Goal: Task Accomplishment & Management: Use online tool/utility

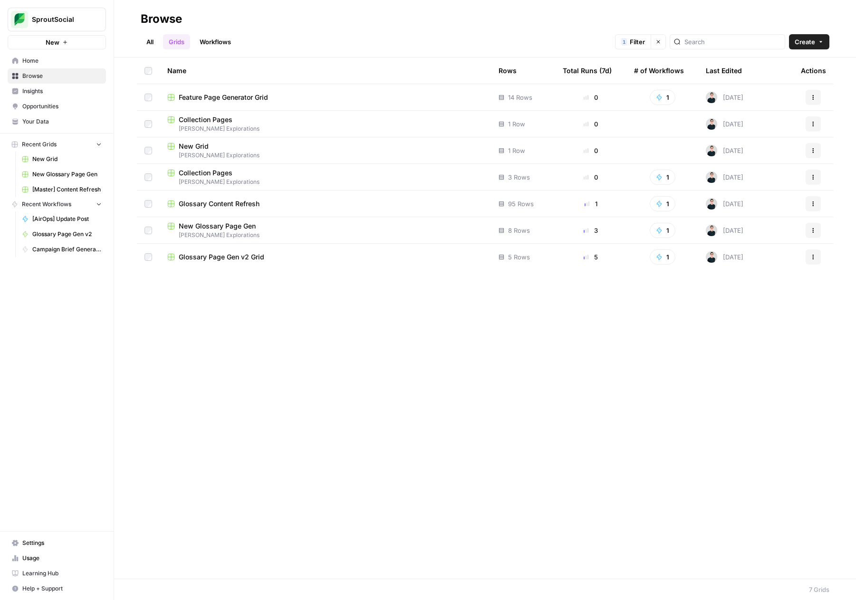
click at [246, 254] on span "Glossary Page Gen v2 Grid" at bounding box center [222, 257] width 86 height 10
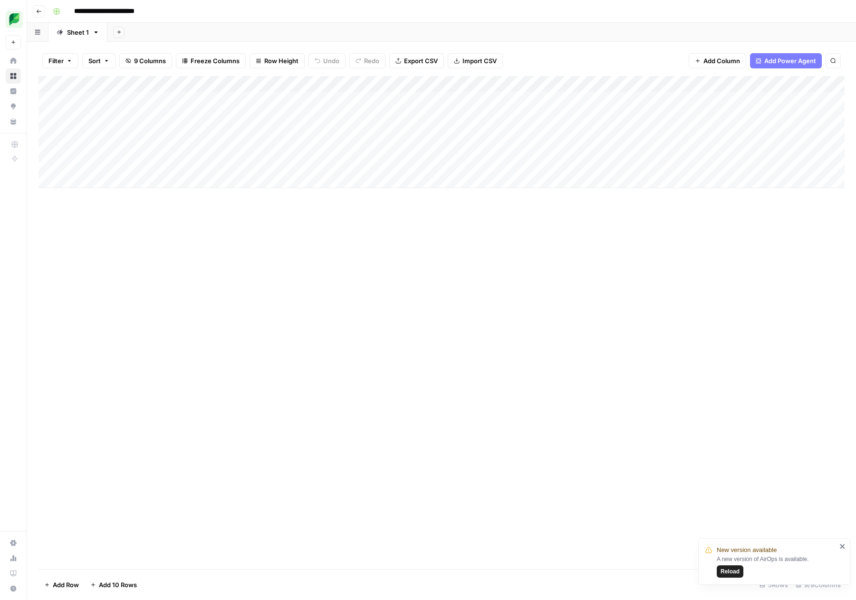
click at [477, 84] on div "Add Column" at bounding box center [442, 132] width 806 height 112
click at [450, 175] on span "Edit Workflow" at bounding box center [446, 178] width 83 height 10
click at [39, 11] on icon "button" at bounding box center [39, 12] width 5 height 4
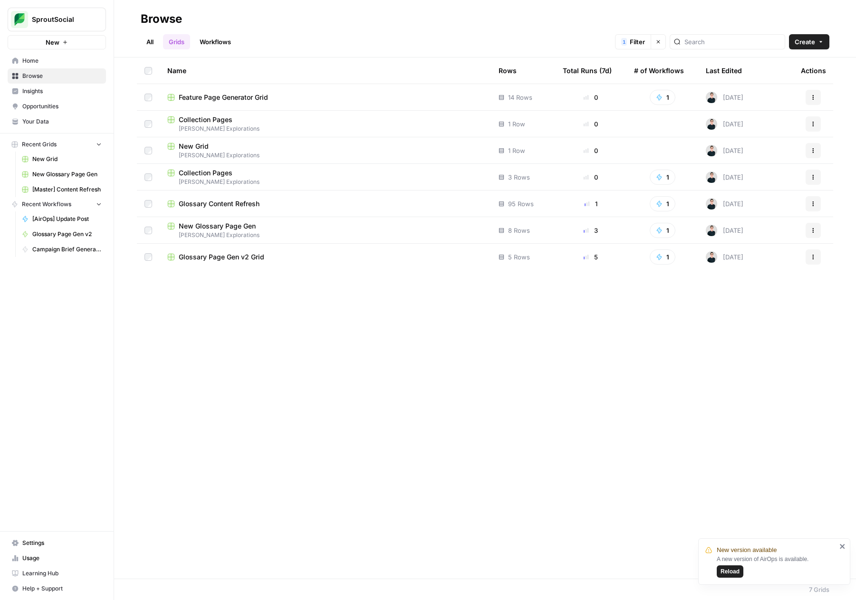
click at [67, 544] on span "Settings" at bounding box center [61, 543] width 79 height 9
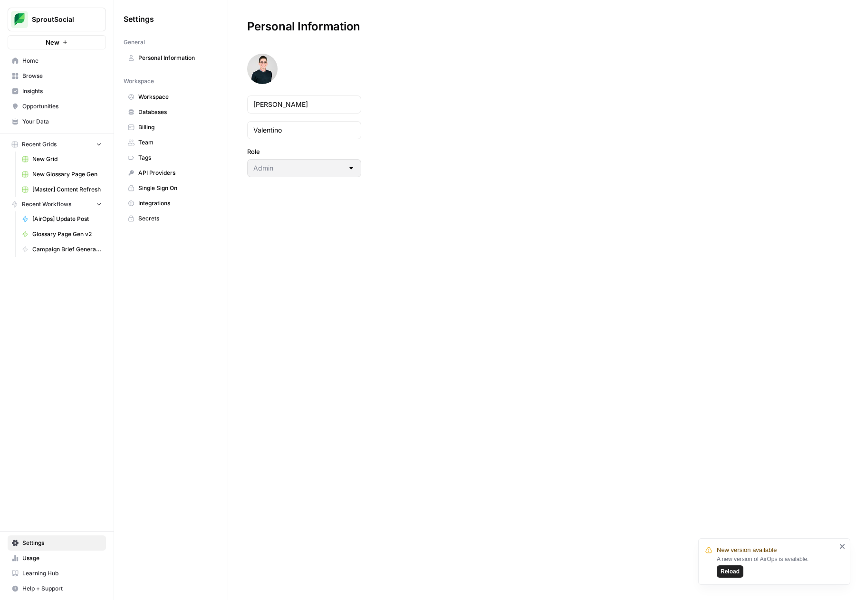
click at [184, 199] on span "Integrations" at bounding box center [176, 203] width 76 height 9
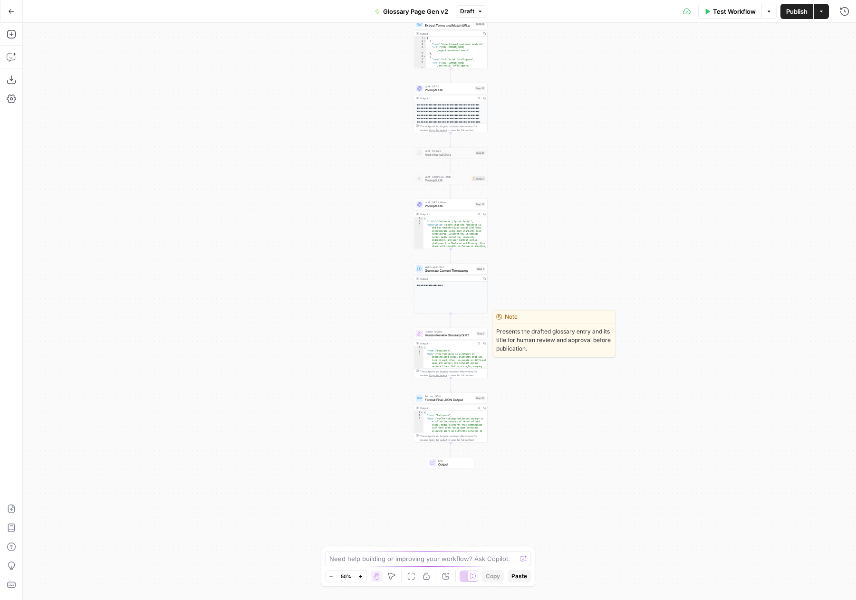
click at [461, 333] on span "Human Review Glossary Draft" at bounding box center [449, 335] width 49 height 5
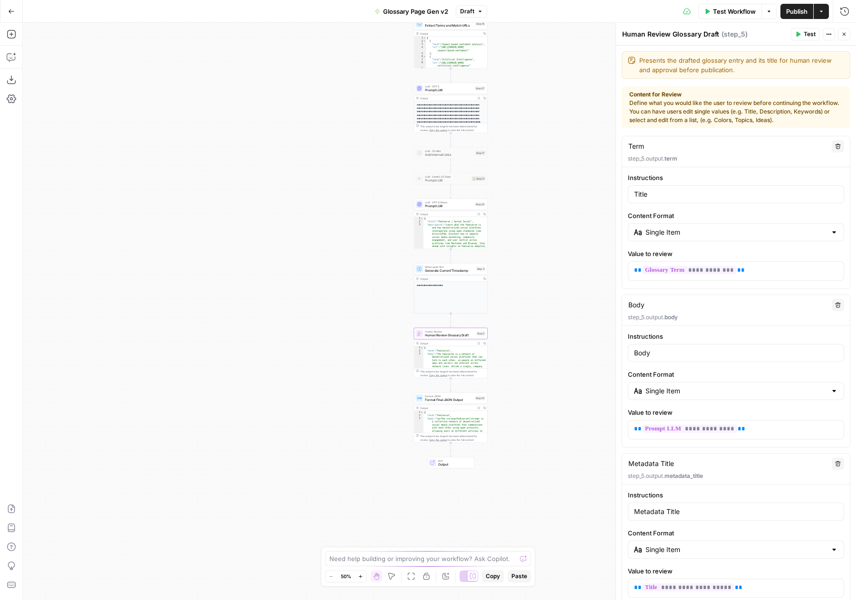
scroll to position [453, 0]
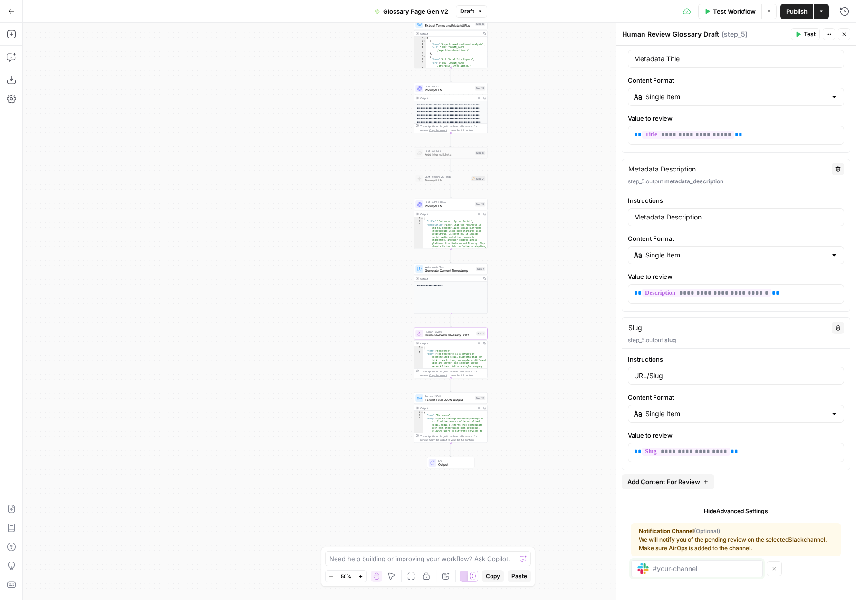
click at [688, 571] on input "text" at bounding box center [705, 569] width 104 height 9
paste input "C08G5GPBYP5"
type input "C08G5GPBYP5"
click at [798, 578] on div "Notification Channel (Optional) We will notify you of the pending review on the…" at bounding box center [736, 550] width 210 height 69
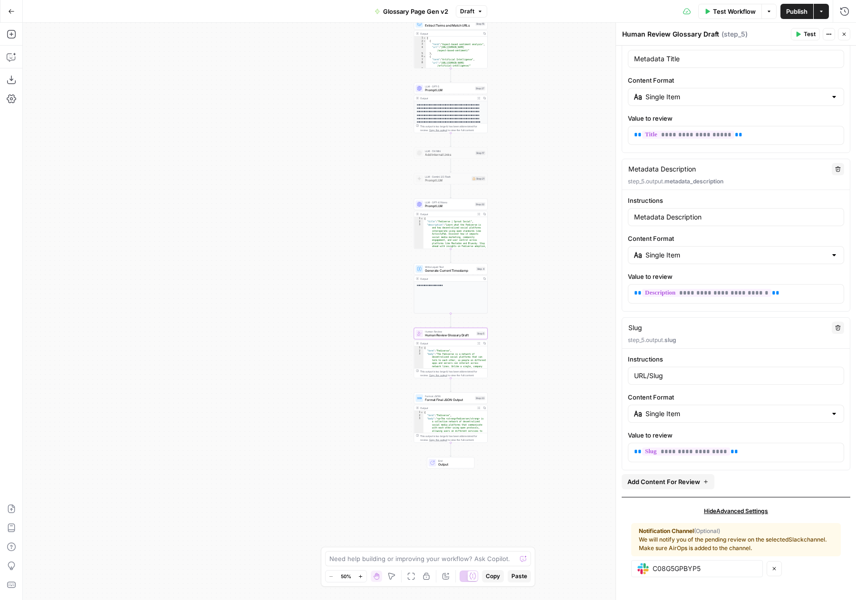
click at [795, 34] on button "Test" at bounding box center [805, 34] width 29 height 12
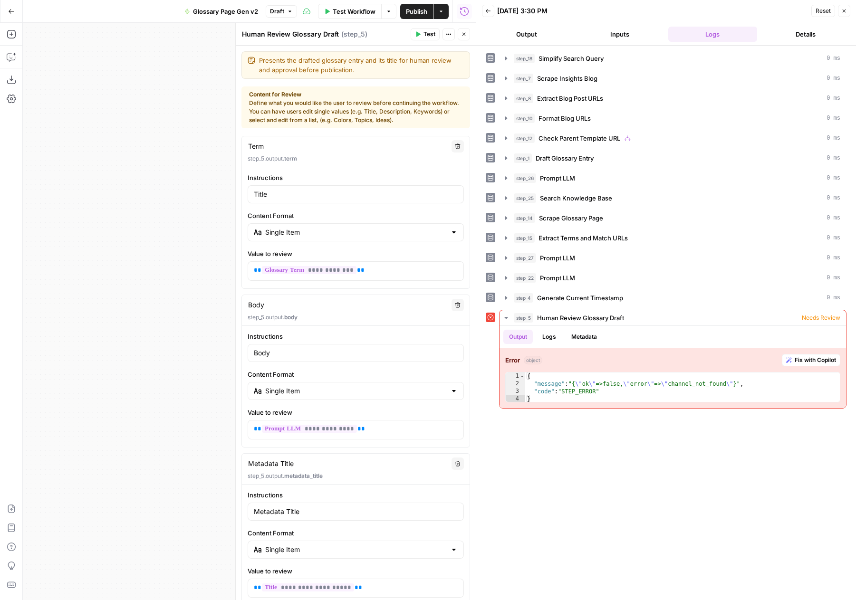
click at [387, 102] on div "Content for Review Define what you would like the user to review before continu…" at bounding box center [355, 107] width 213 height 34
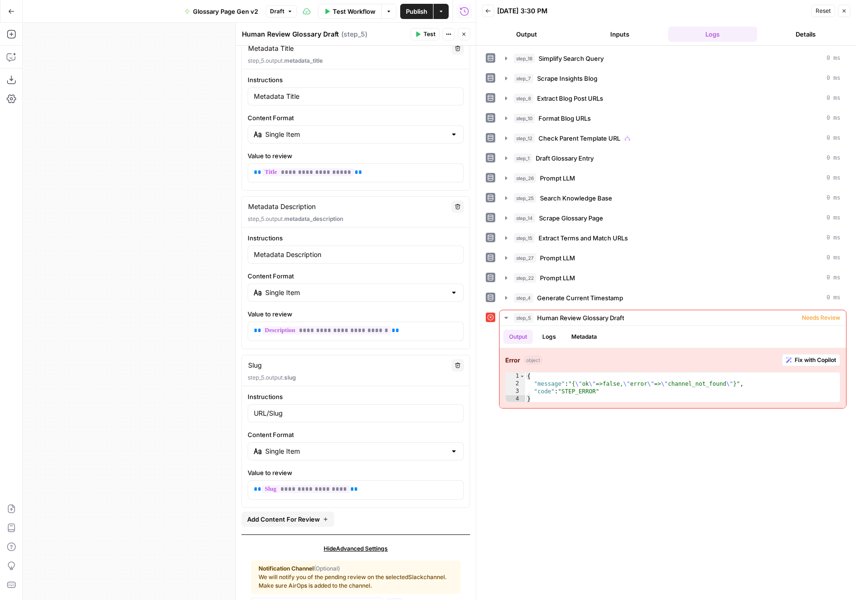
scroll to position [453, 0]
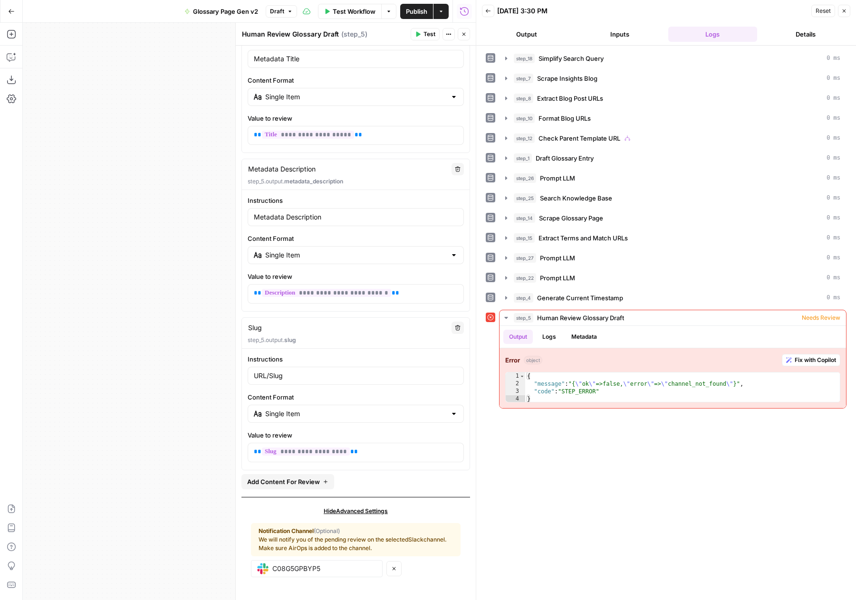
click at [464, 32] on icon "button" at bounding box center [464, 34] width 6 height 6
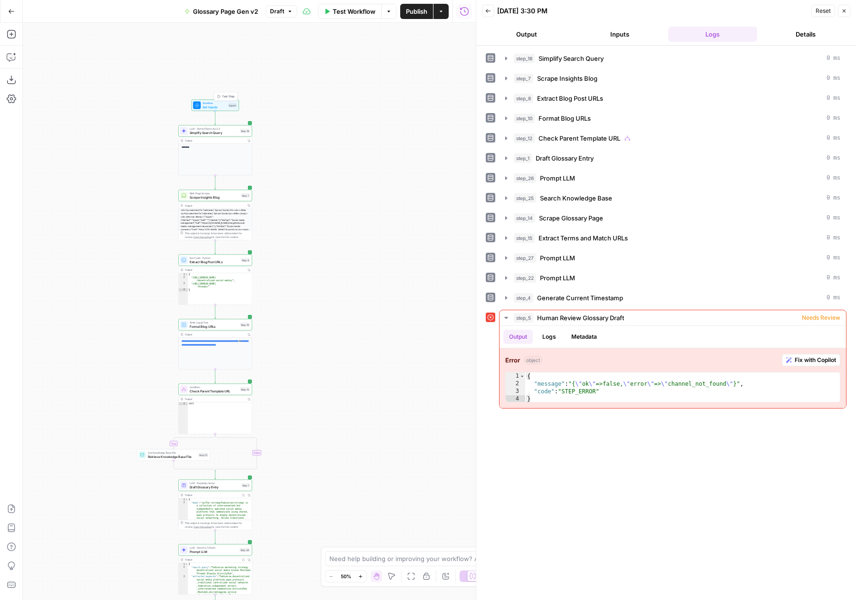
click at [218, 105] on span "Set Inputs" at bounding box center [214, 107] width 24 height 5
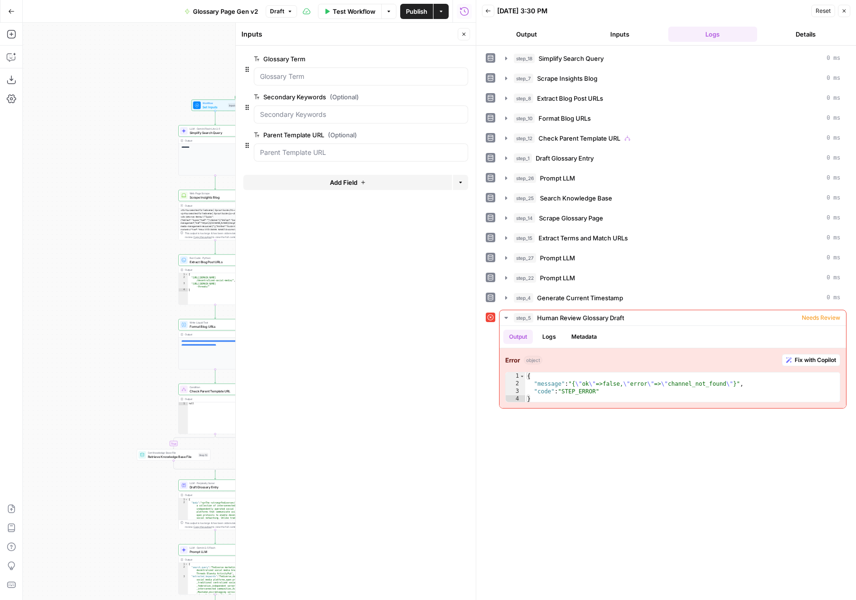
click at [463, 33] on icon "button" at bounding box center [463, 34] width 3 height 3
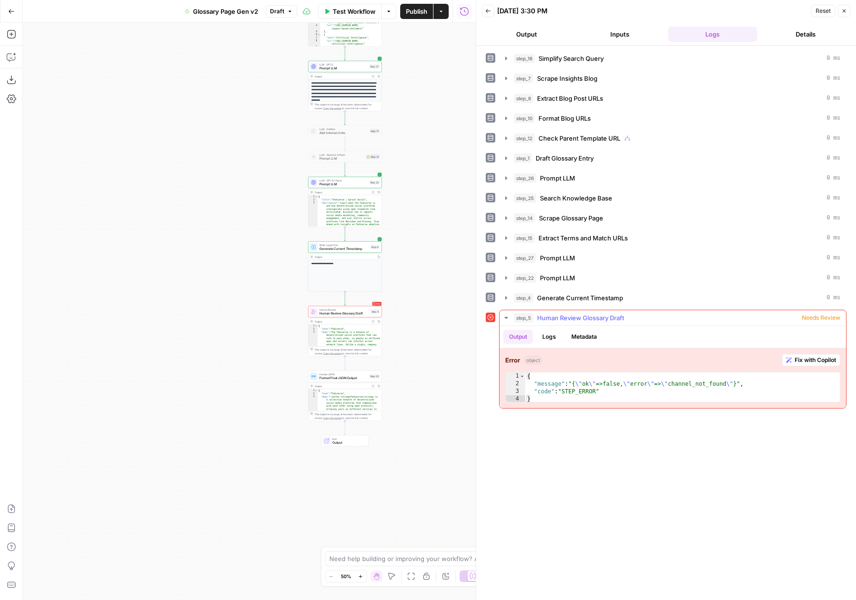
click at [830, 361] on span "Fix with Copilot" at bounding box center [815, 360] width 41 height 9
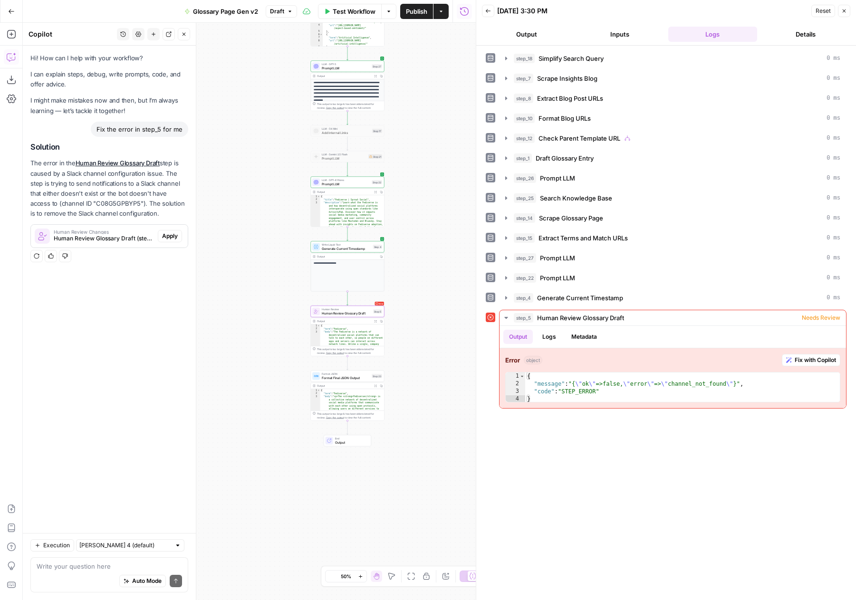
click at [80, 232] on span "Human Review Changes" at bounding box center [104, 232] width 100 height 5
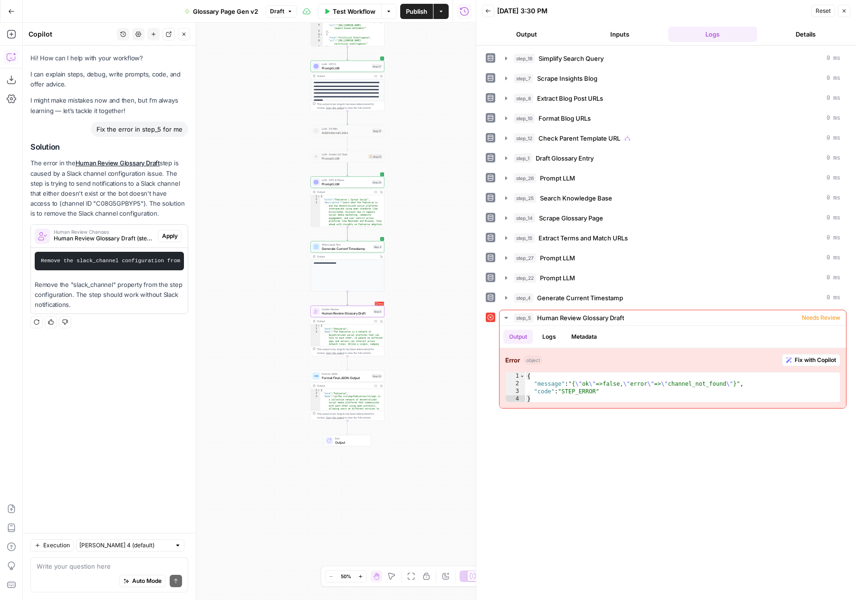
scroll to position [0, 153]
click at [175, 236] on span "Apply" at bounding box center [170, 236] width 16 height 9
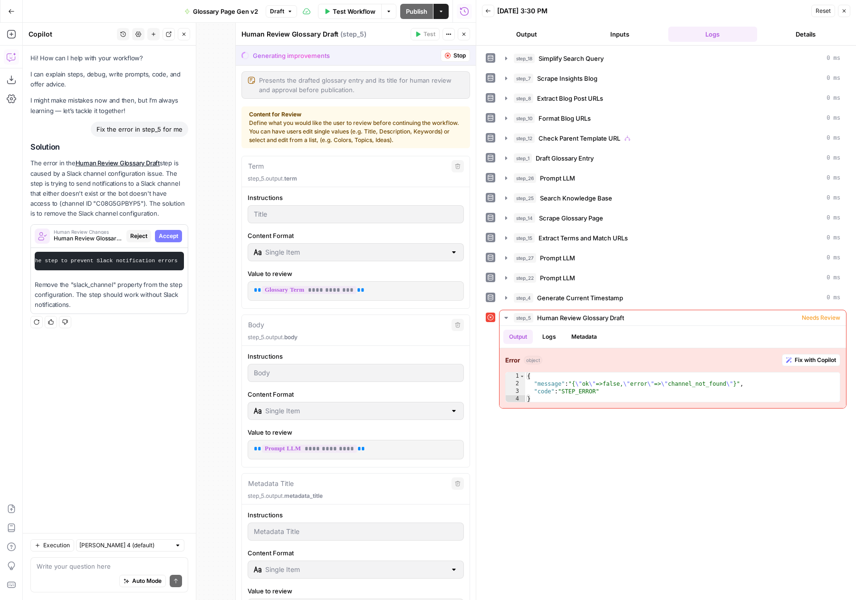
scroll to position [473, 0]
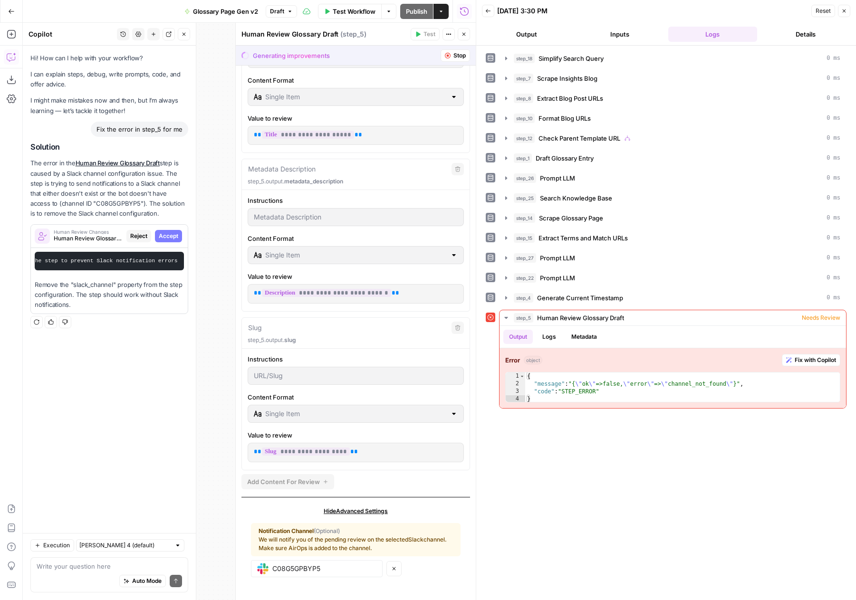
click at [172, 233] on span "Accept" at bounding box center [168, 236] width 19 height 9
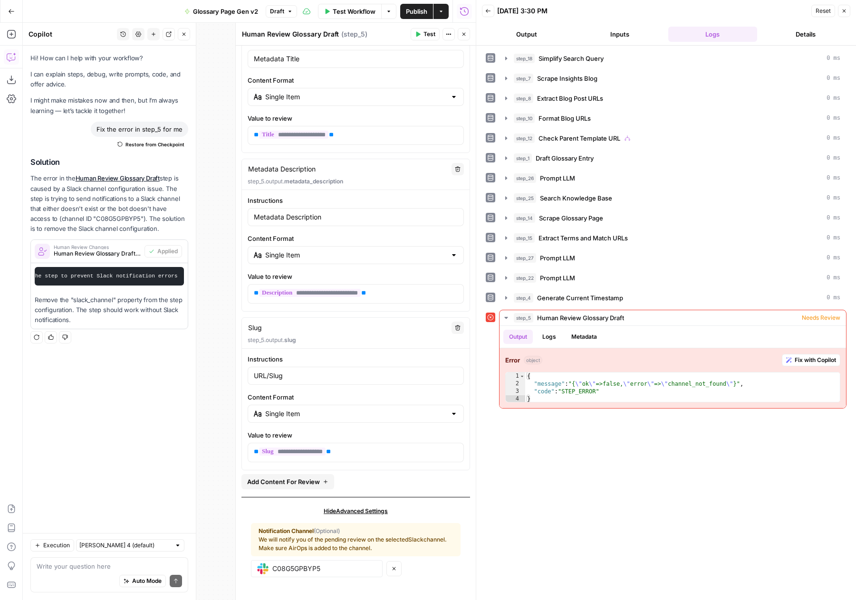
scroll to position [0, 0]
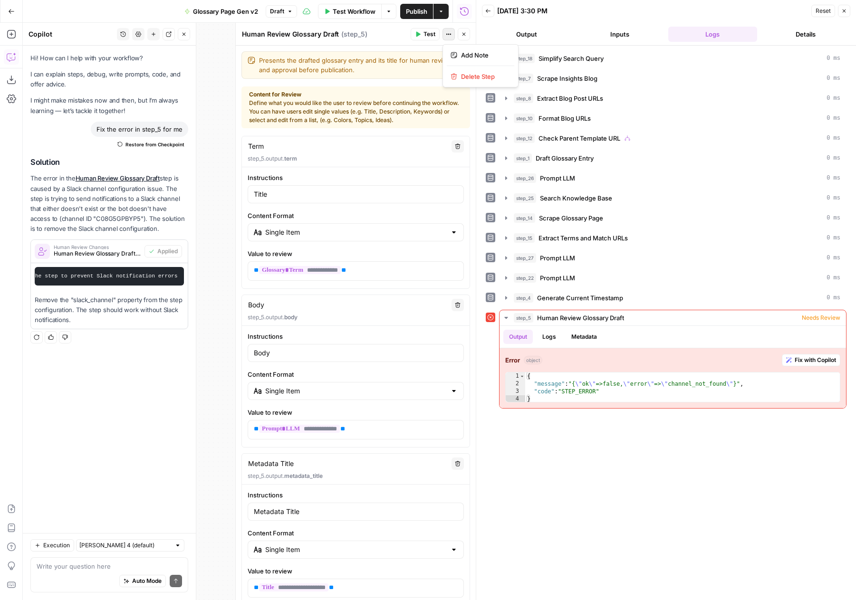
click at [448, 31] on icon "button" at bounding box center [449, 34] width 6 height 6
click at [387, 99] on div "Content for Review Define what you would like the user to review before continu…" at bounding box center [355, 107] width 213 height 34
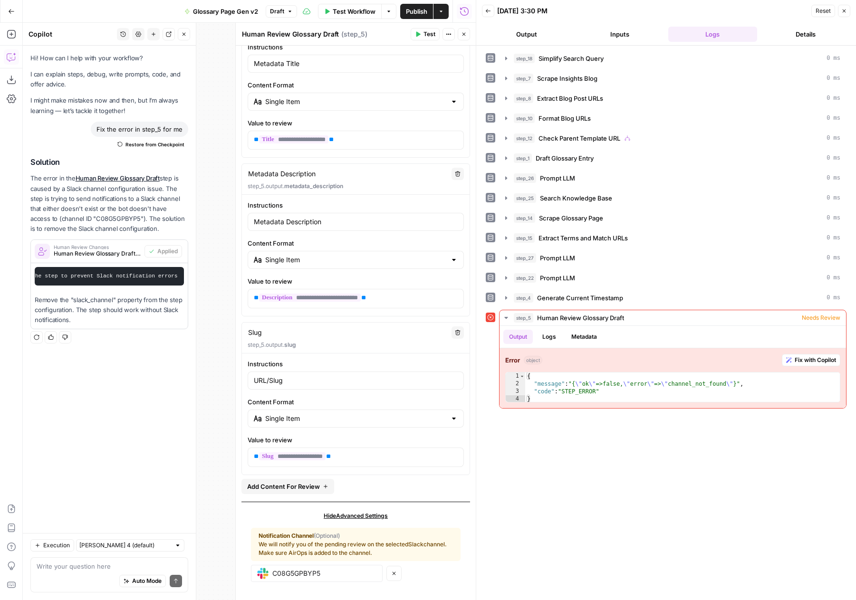
scroll to position [453, 0]
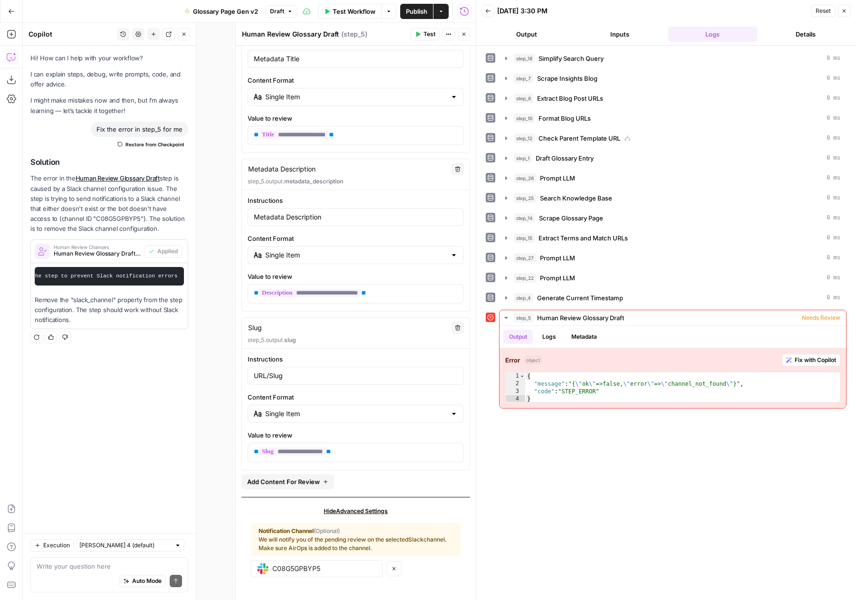
click at [391, 568] on icon "button" at bounding box center [394, 569] width 6 height 6
click at [391, 540] on div "Notification Channel (Optional) We will notify you of the pending review on the…" at bounding box center [356, 540] width 194 height 26
click at [361, 513] on span "Hide Advanced Settings" at bounding box center [356, 511] width 64 height 9
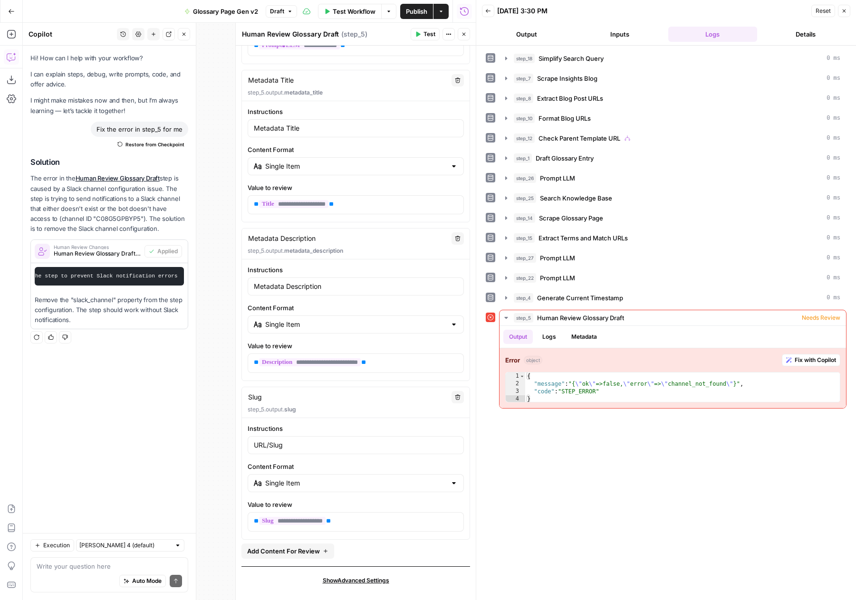
click at [464, 37] on icon "button" at bounding box center [464, 34] width 6 height 6
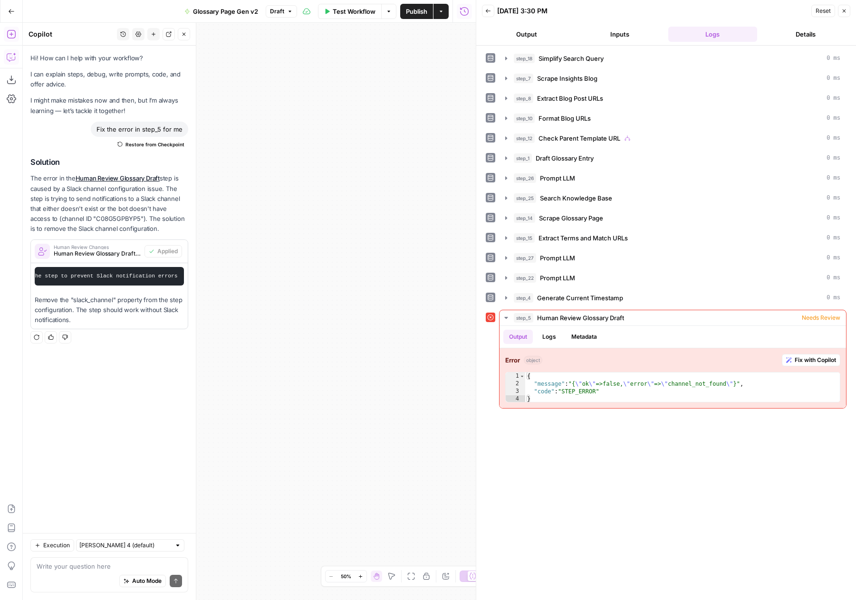
click at [10, 33] on icon "button" at bounding box center [12, 34] width 10 height 10
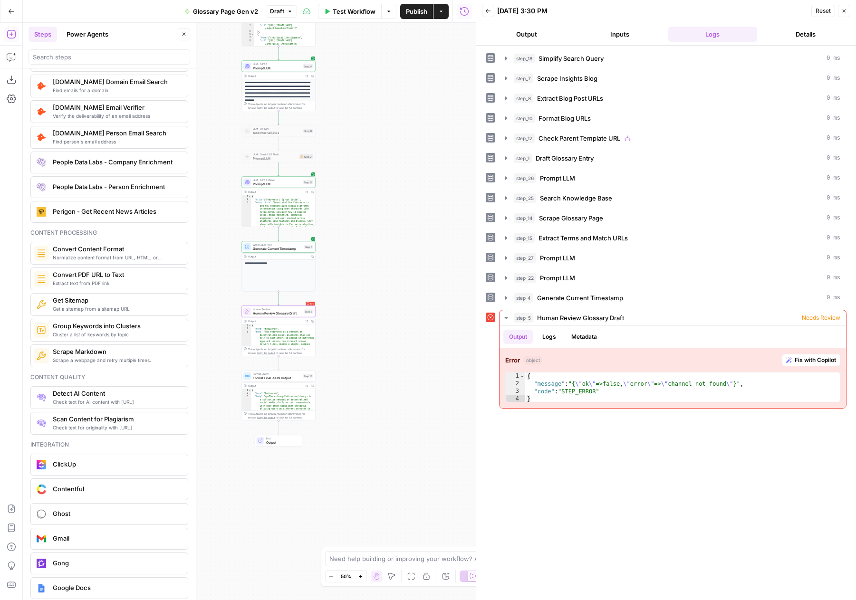
scroll to position [1666, 0]
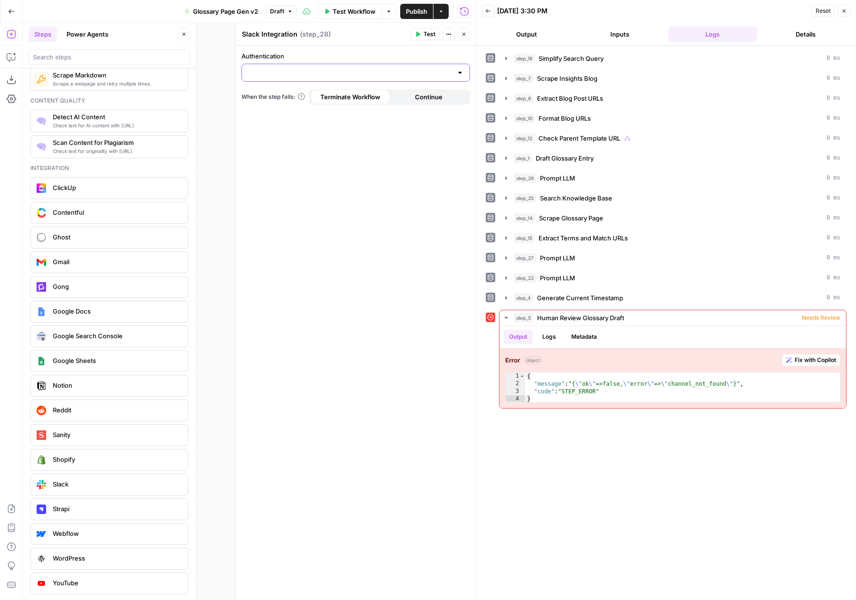
click at [433, 72] on input "Authentication" at bounding box center [350, 73] width 205 height 10
click at [371, 120] on span "Slack 2" at bounding box center [354, 123] width 209 height 10
type input "Slack 2"
click at [347, 110] on input "Action" at bounding box center [350, 111] width 205 height 10
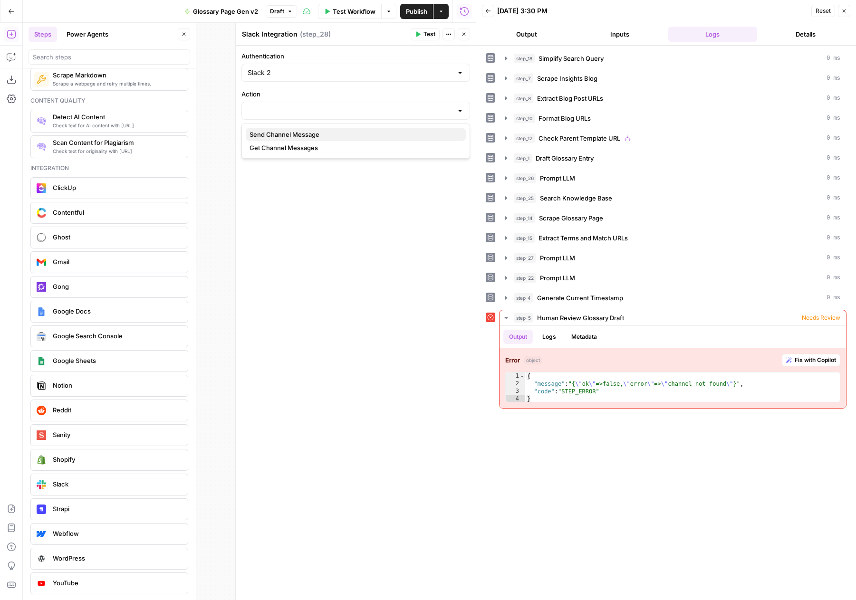
click at [342, 138] on span "Send Channel Message" at bounding box center [354, 135] width 209 height 10
type input "Send Channel Message"
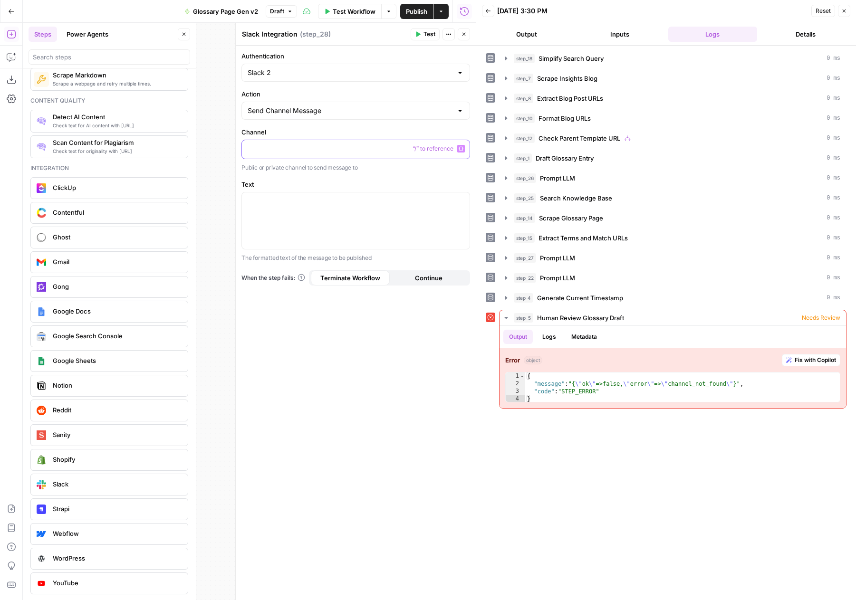
click at [335, 148] on p at bounding box center [356, 149] width 216 height 10
click at [339, 225] on div at bounding box center [356, 221] width 228 height 57
click at [366, 432] on div "**********" at bounding box center [356, 323] width 240 height 555
click at [424, 35] on span "Test" at bounding box center [430, 34] width 12 height 9
